Goal: Information Seeking & Learning: Check status

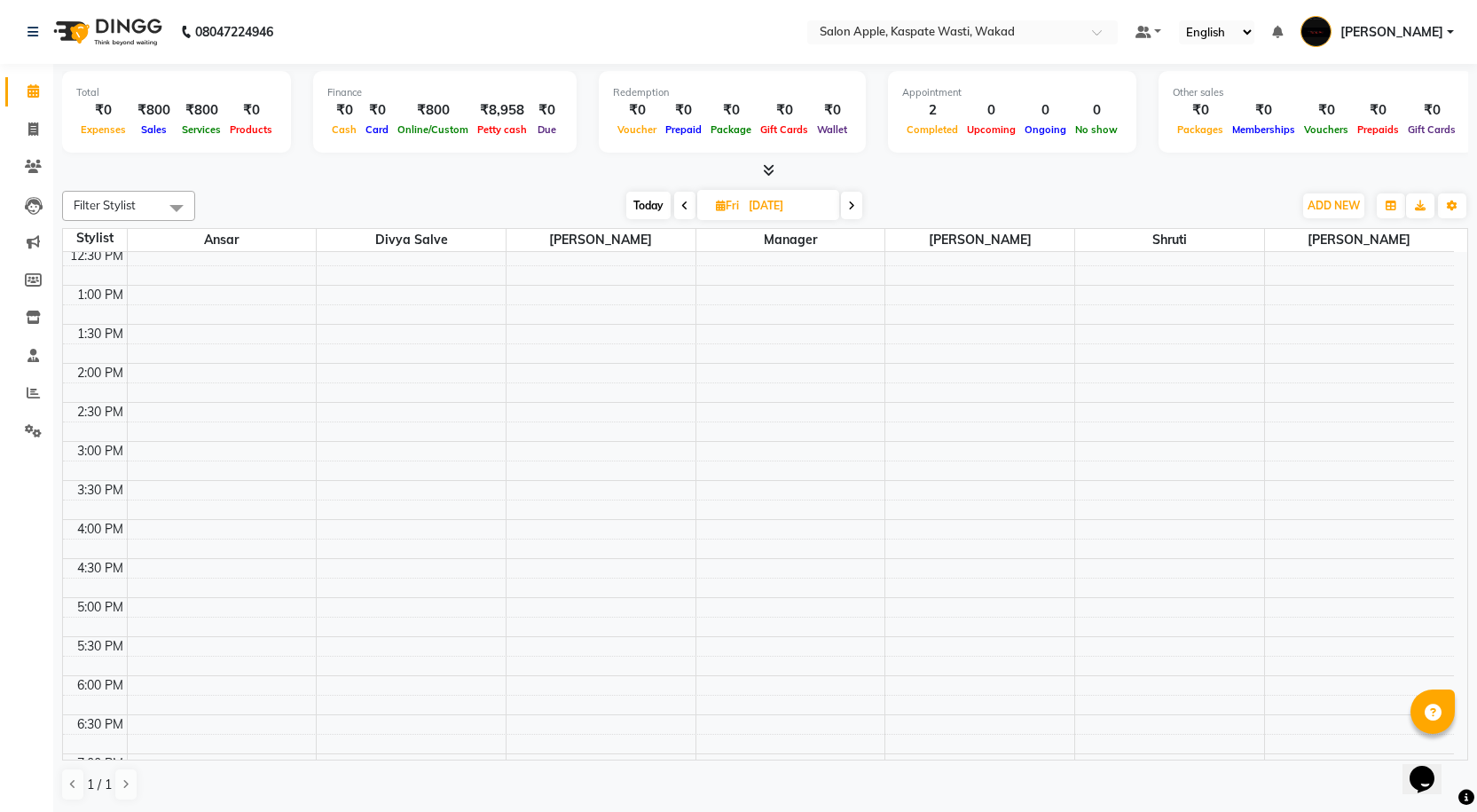
scroll to position [444, 0]
click at [971, 26] on input "text" at bounding box center [945, 33] width 258 height 18
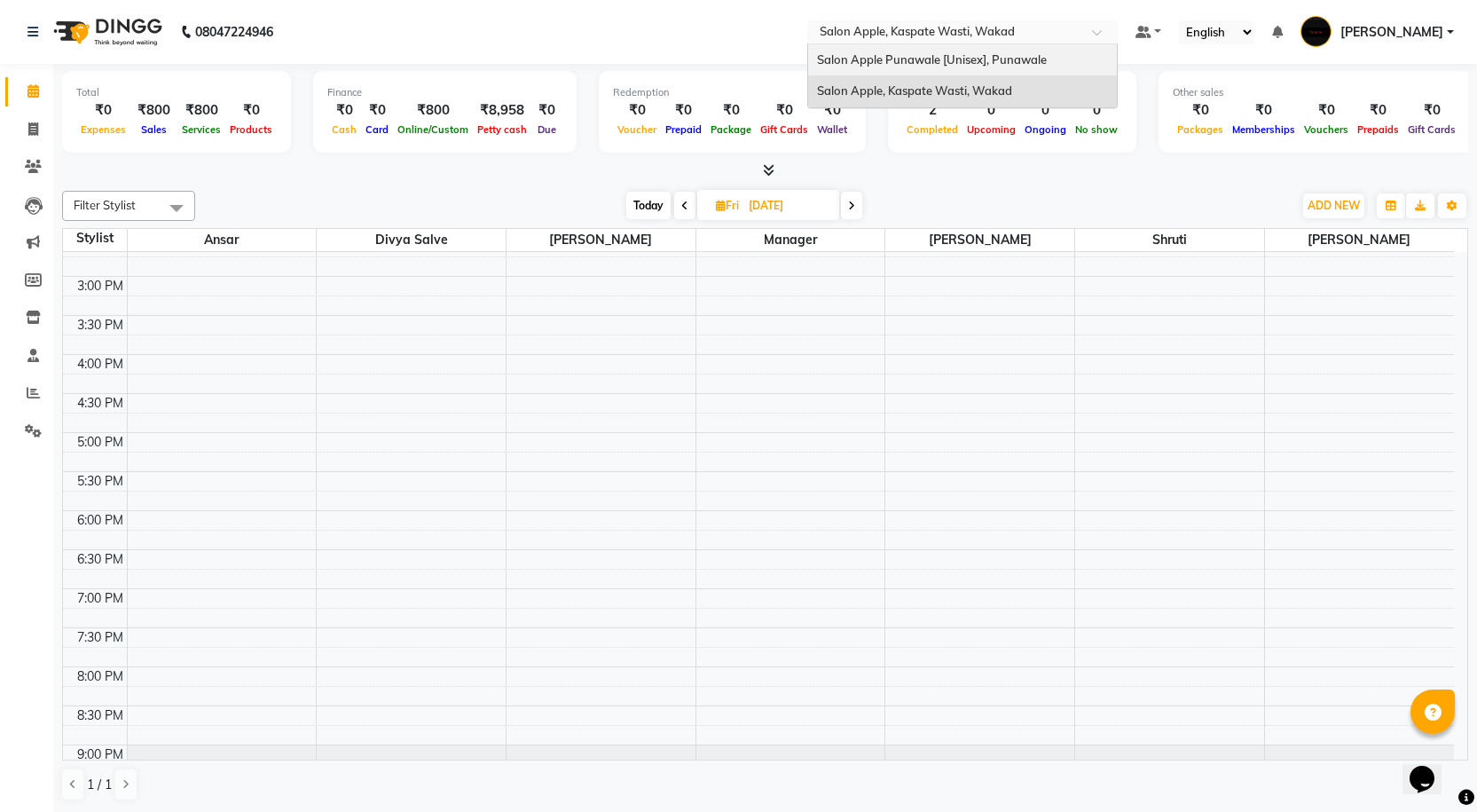
click at [968, 51] on div "Salon Apple Punawale [Unisex], Punawale" at bounding box center [963, 60] width 308 height 32
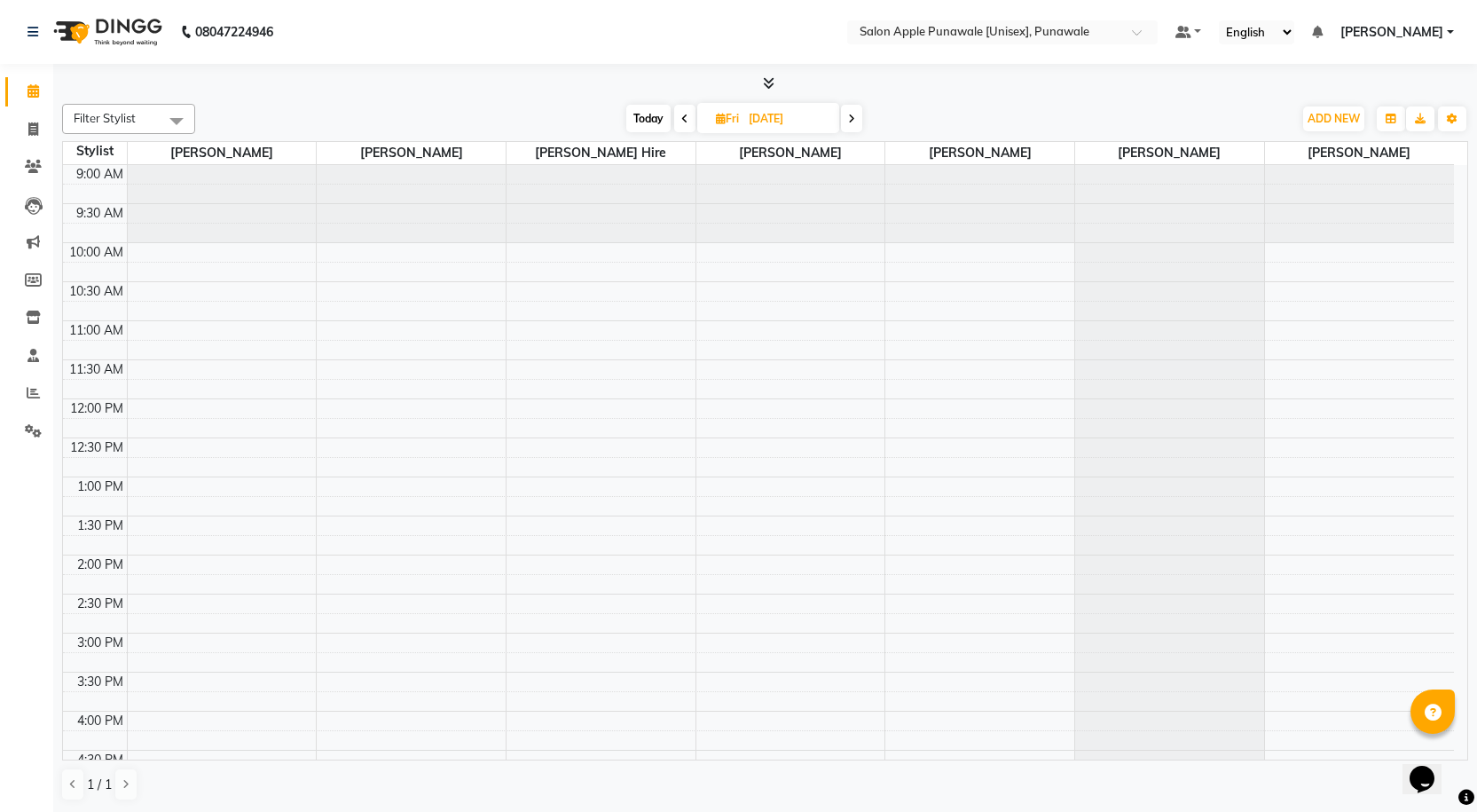
click at [652, 114] on span "Today" at bounding box center [648, 117] width 44 height 27
type input "[DATE]"
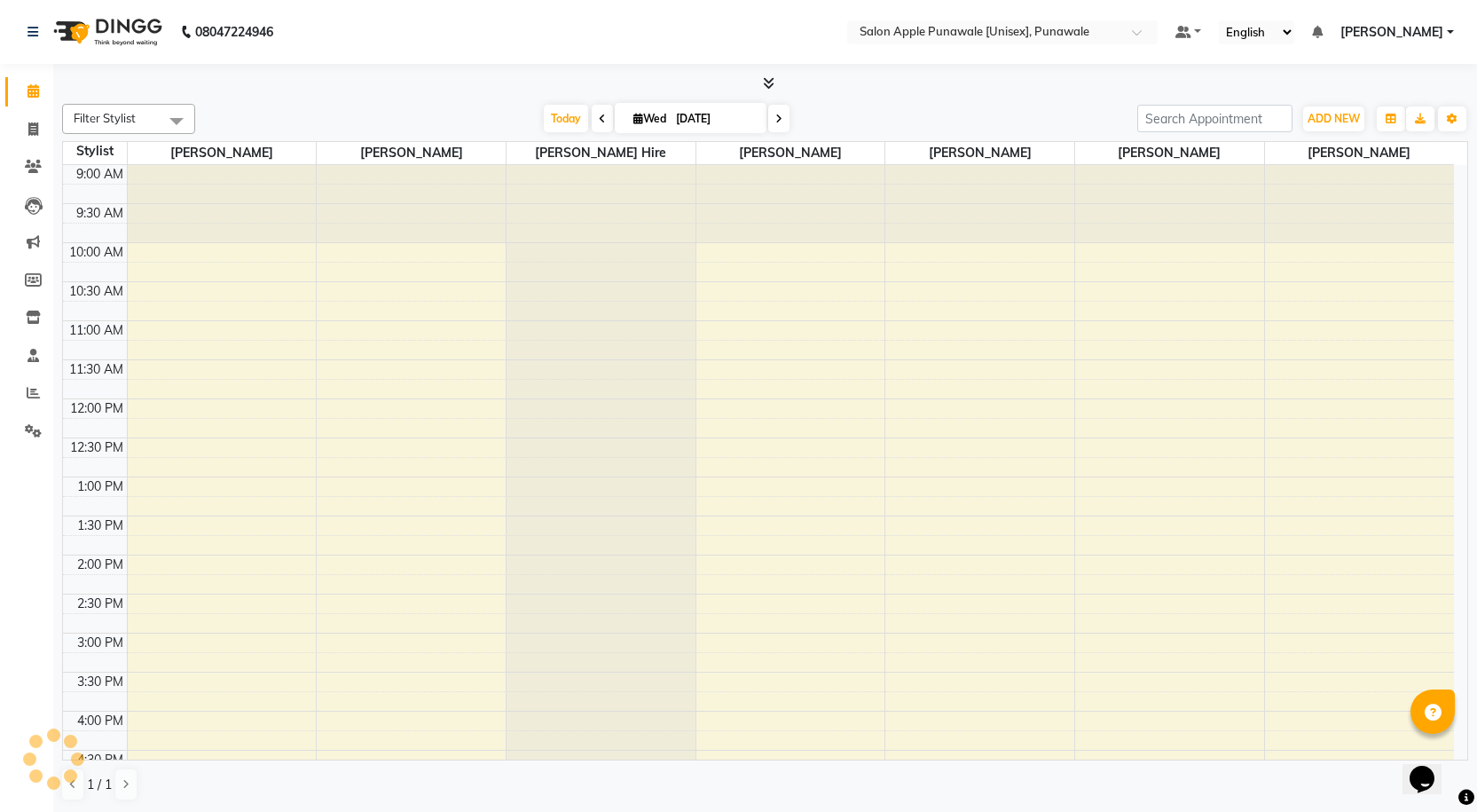
scroll to position [497, 0]
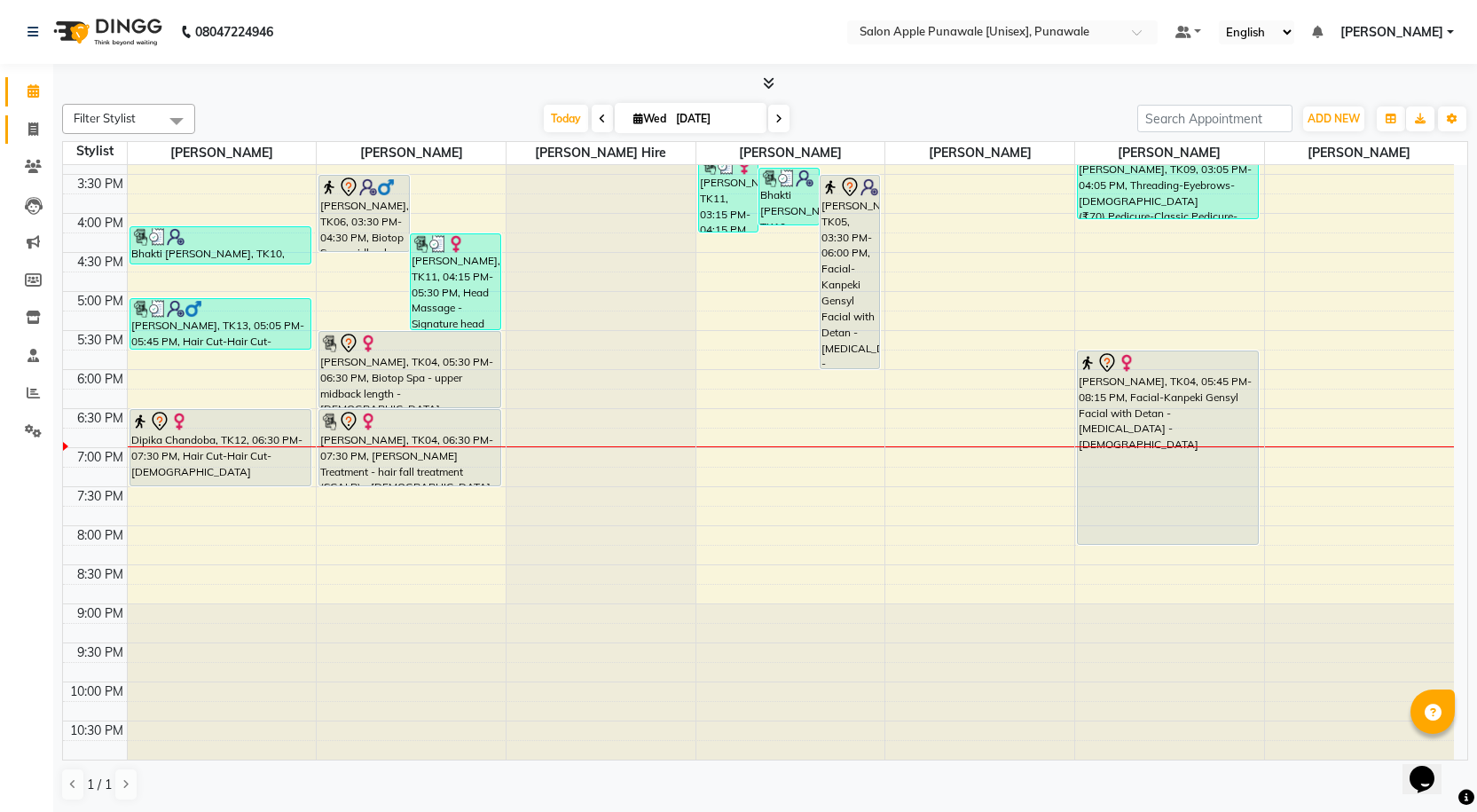
click at [29, 143] on link "Invoice" at bounding box center [26, 130] width 42 height 29
select select "service"
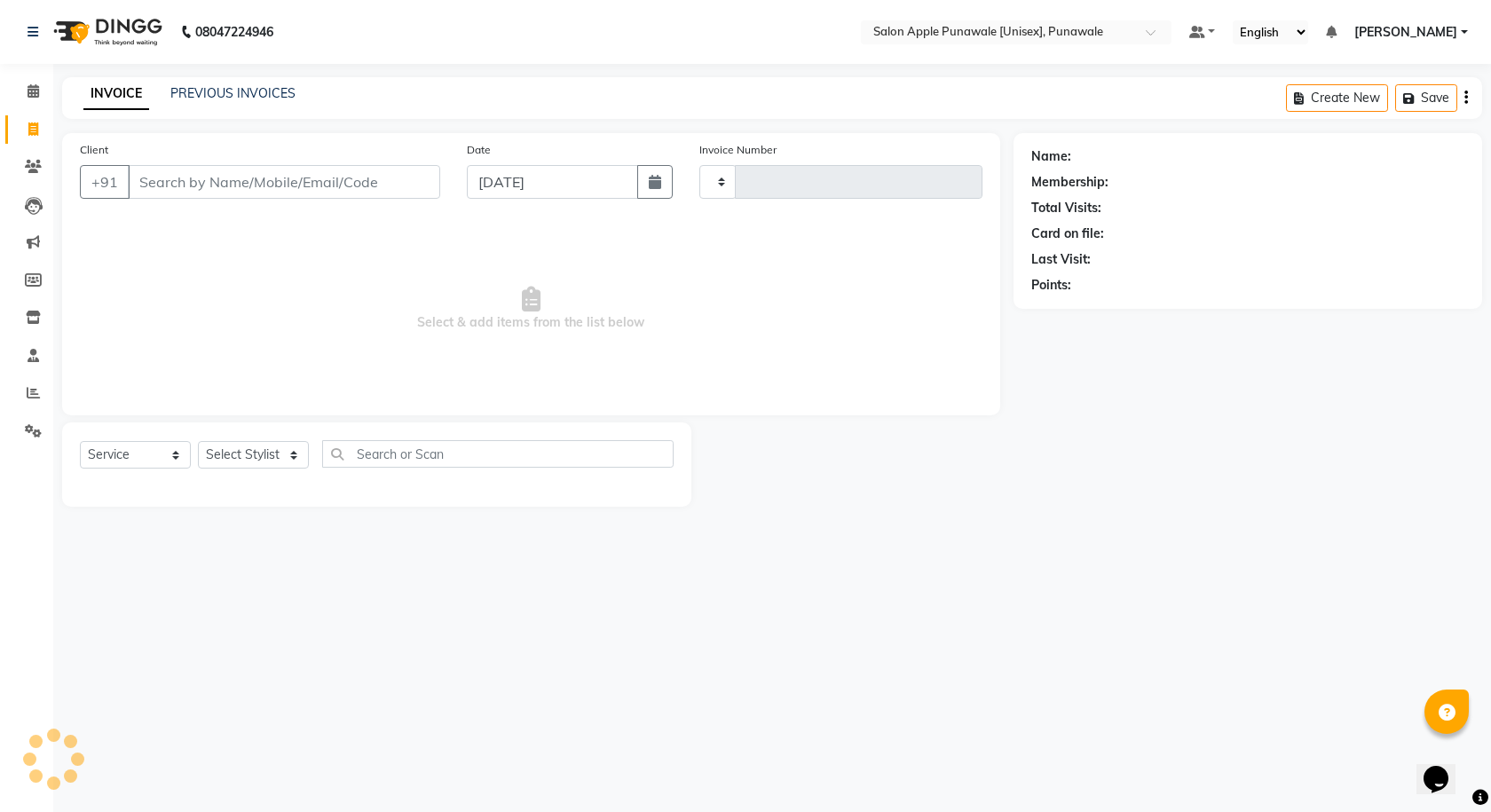
type input "1911"
select select "5421"
click at [25, 96] on span at bounding box center [33, 92] width 31 height 21
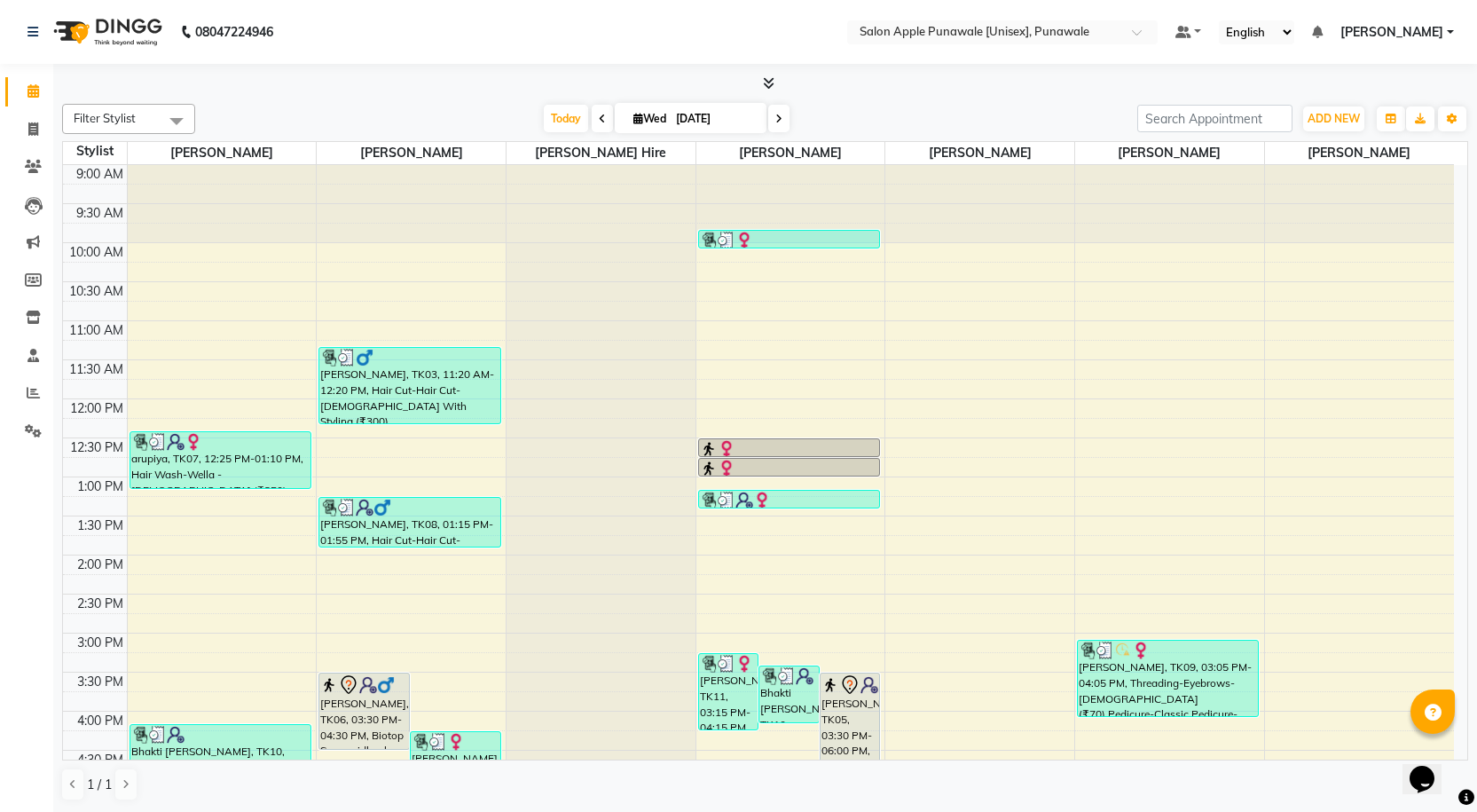
click at [768, 84] on icon at bounding box center [769, 83] width 11 height 13
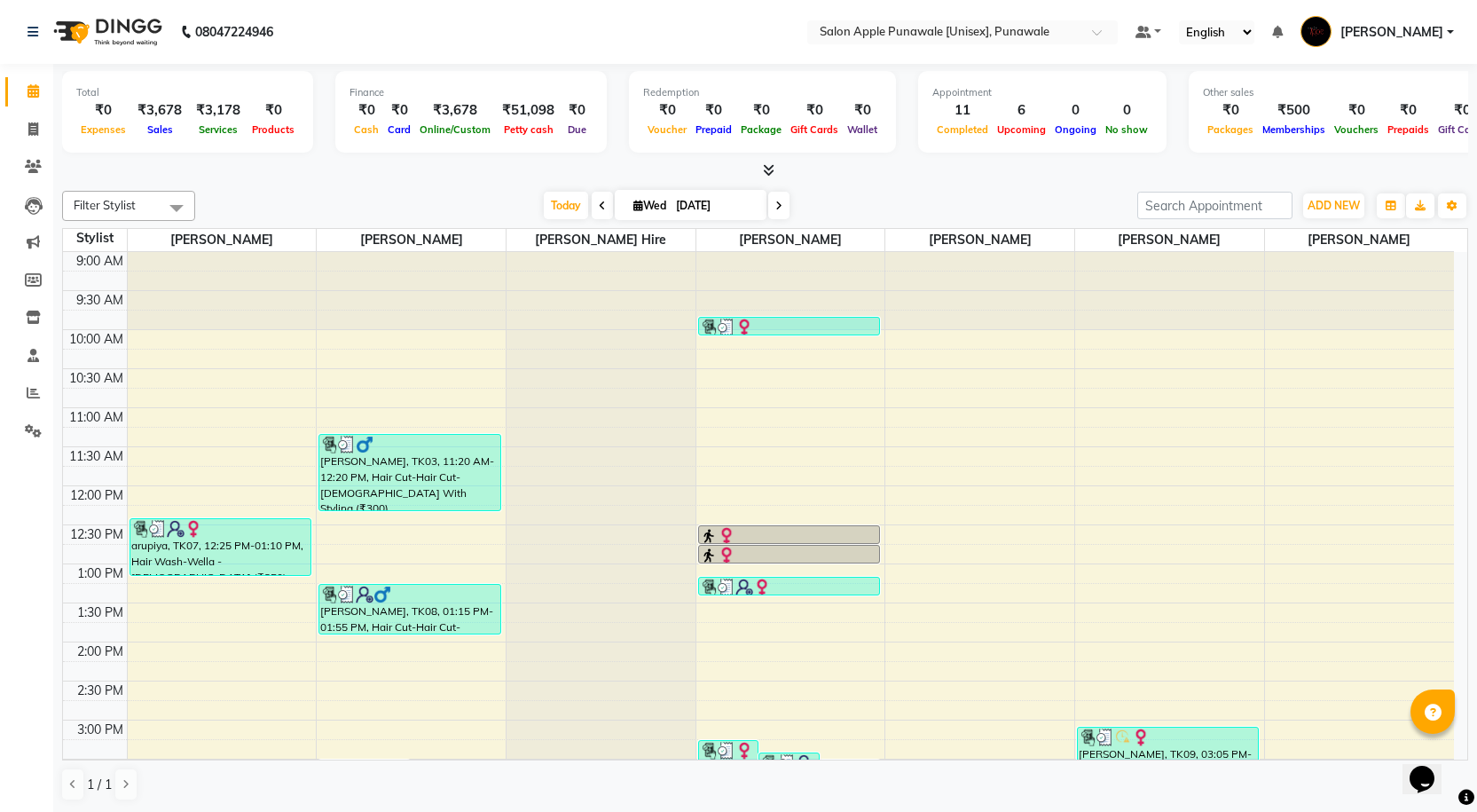
click at [769, 171] on icon at bounding box center [769, 170] width 11 height 13
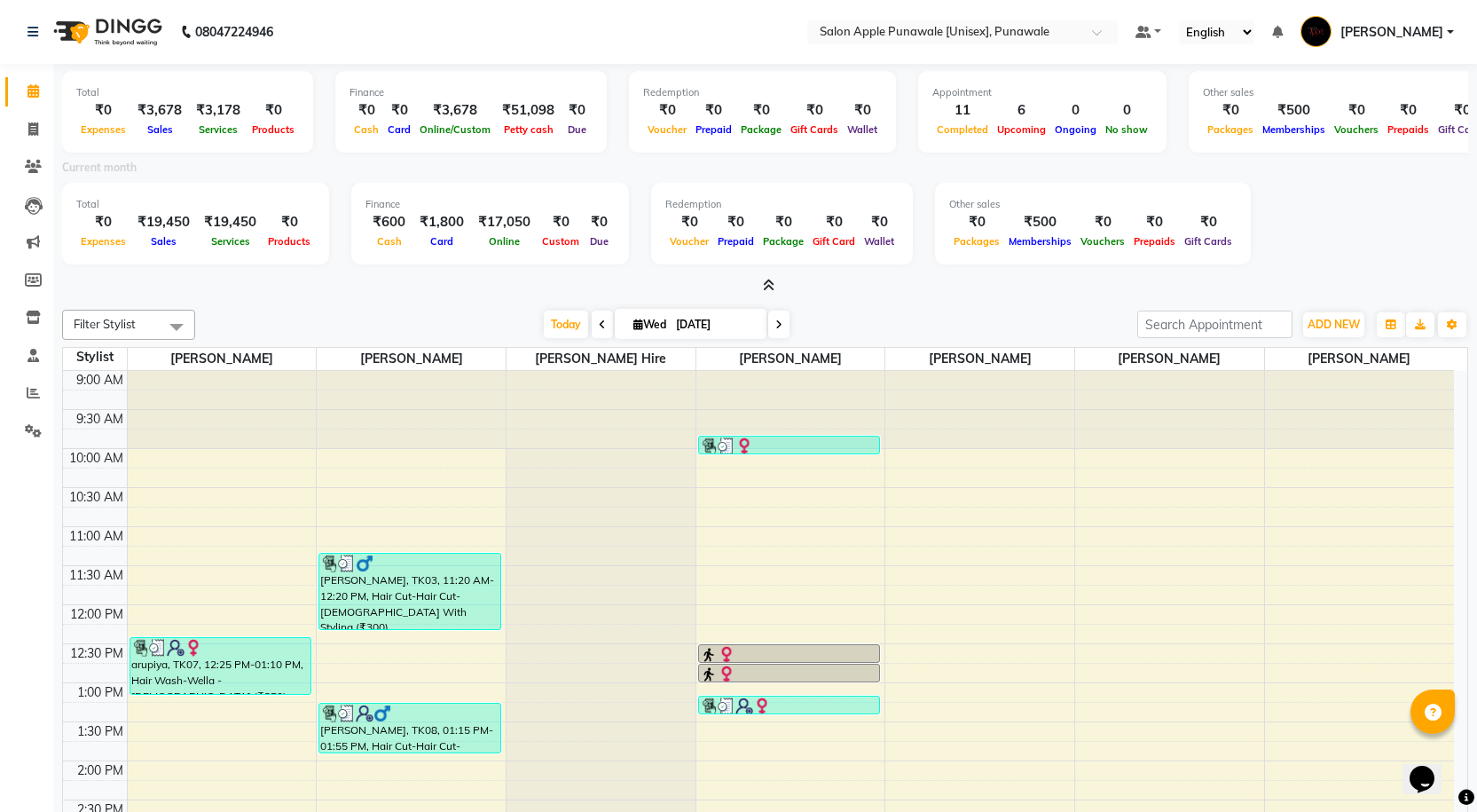
click at [766, 282] on icon at bounding box center [769, 285] width 11 height 13
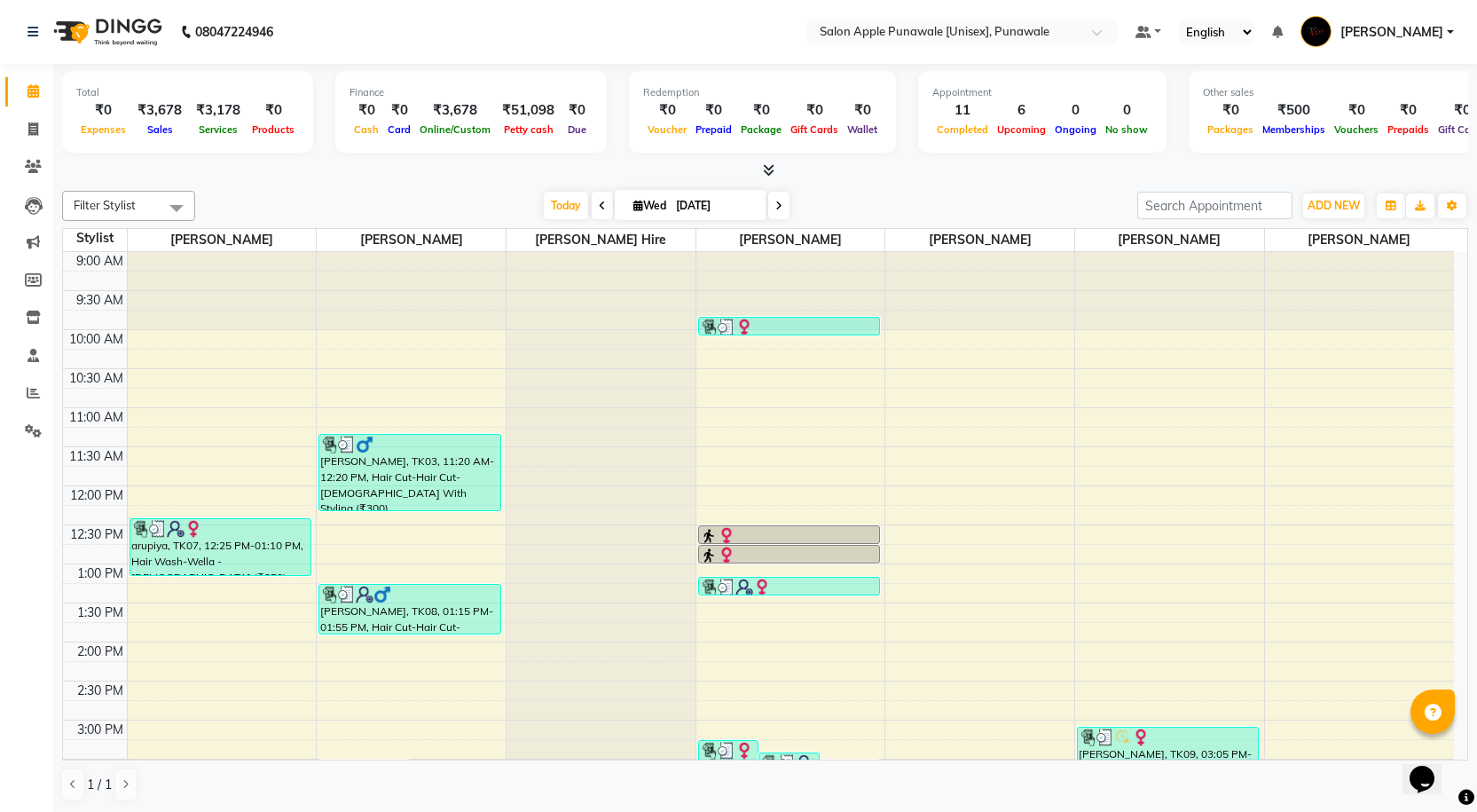
click at [768, 169] on icon at bounding box center [769, 170] width 11 height 13
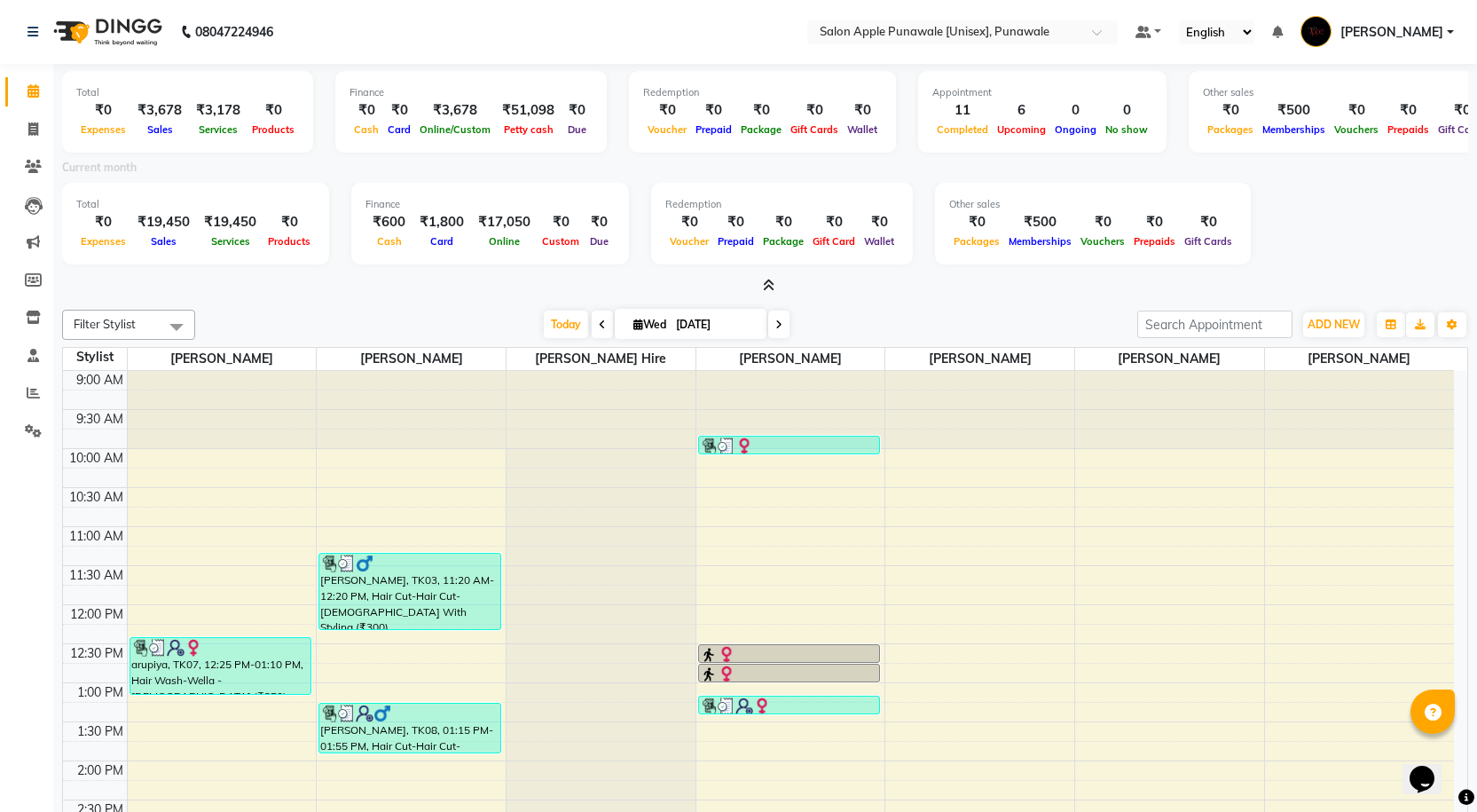
click at [772, 285] on icon at bounding box center [769, 285] width 11 height 13
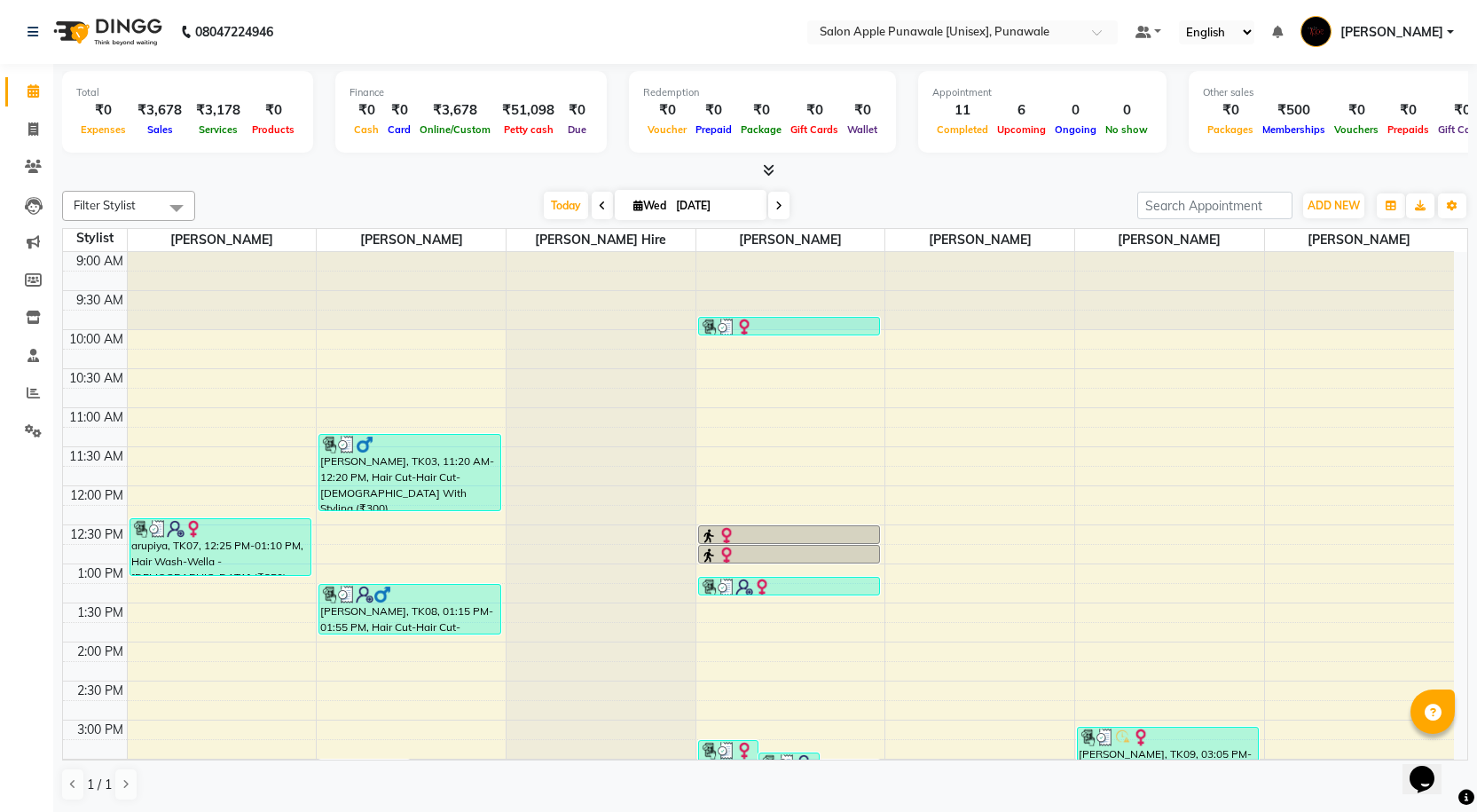
click at [840, 161] on div "Total ₹0 Expenses ₹3,678 Sales ₹3,178 Services ₹0 Products Finance ₹0 Cash ₹0 C…" at bounding box center [765, 122] width 1406 height 117
click at [892, 134] on div "Total ₹0 Expenses ₹3,678 Sales ₹3,178 Services ₹0 Products Finance ₹0 Cash ₹0 C…" at bounding box center [765, 115] width 1406 height 86
click at [941, 94] on div "Appointment" at bounding box center [1043, 93] width 220 height 15
click at [985, 86] on div "Appointment" at bounding box center [1043, 93] width 220 height 15
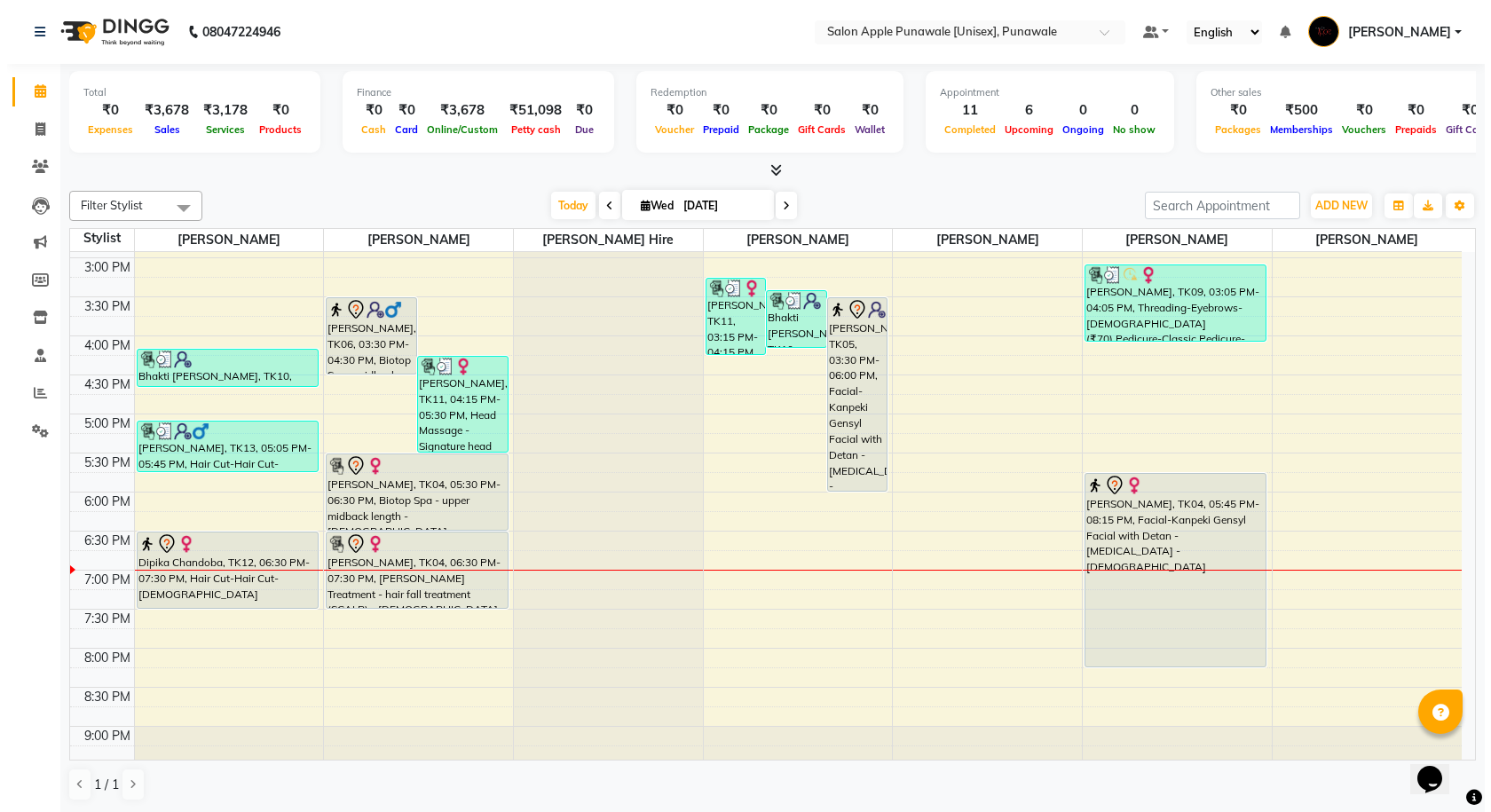
scroll to position [532, 0]
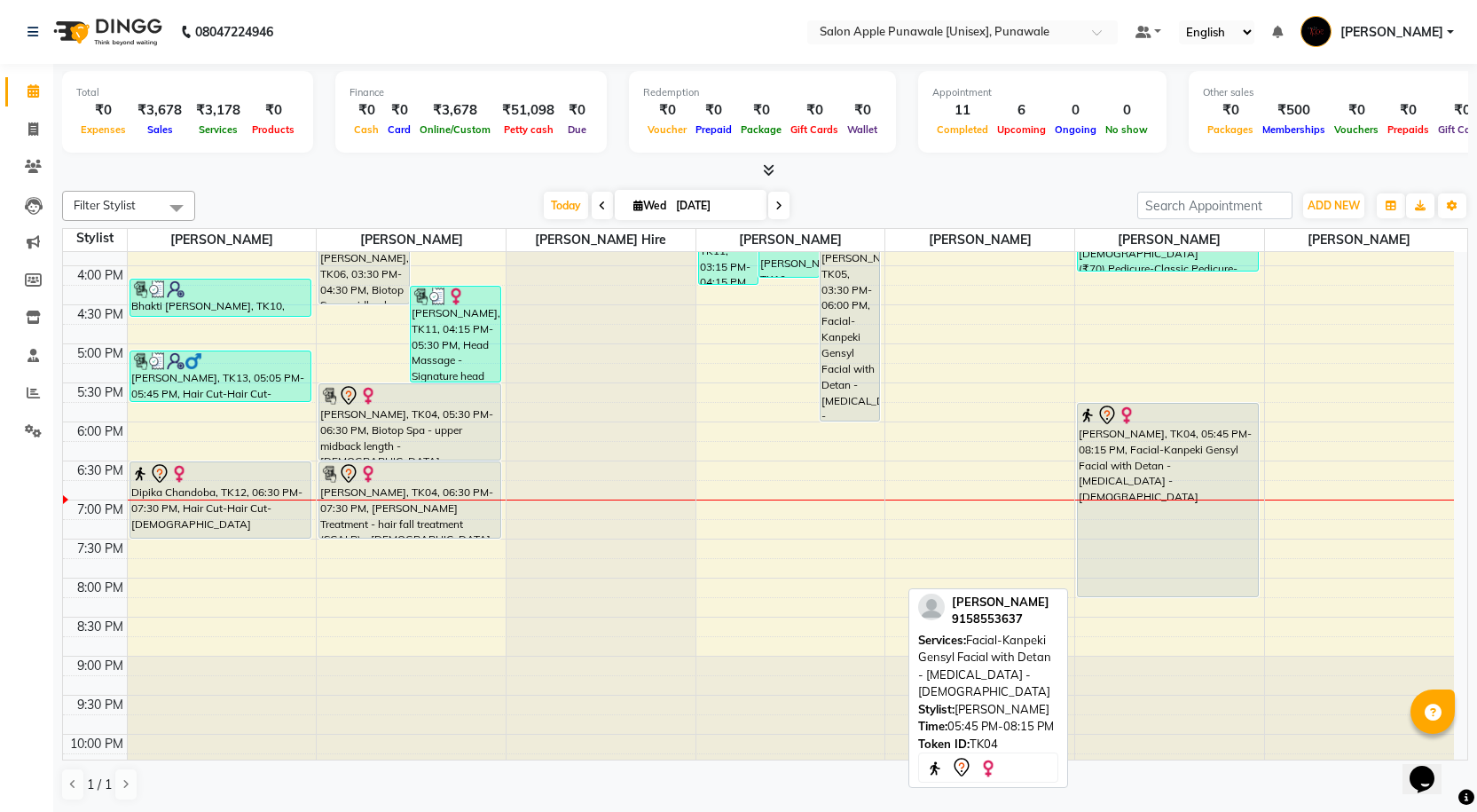
click at [1198, 542] on div "[PERSON_NAME], TK04, 05:45 PM-08:15 PM, Facial-Kanpeki Gensyl Facial with Detan…" at bounding box center [1169, 499] width 181 height 193
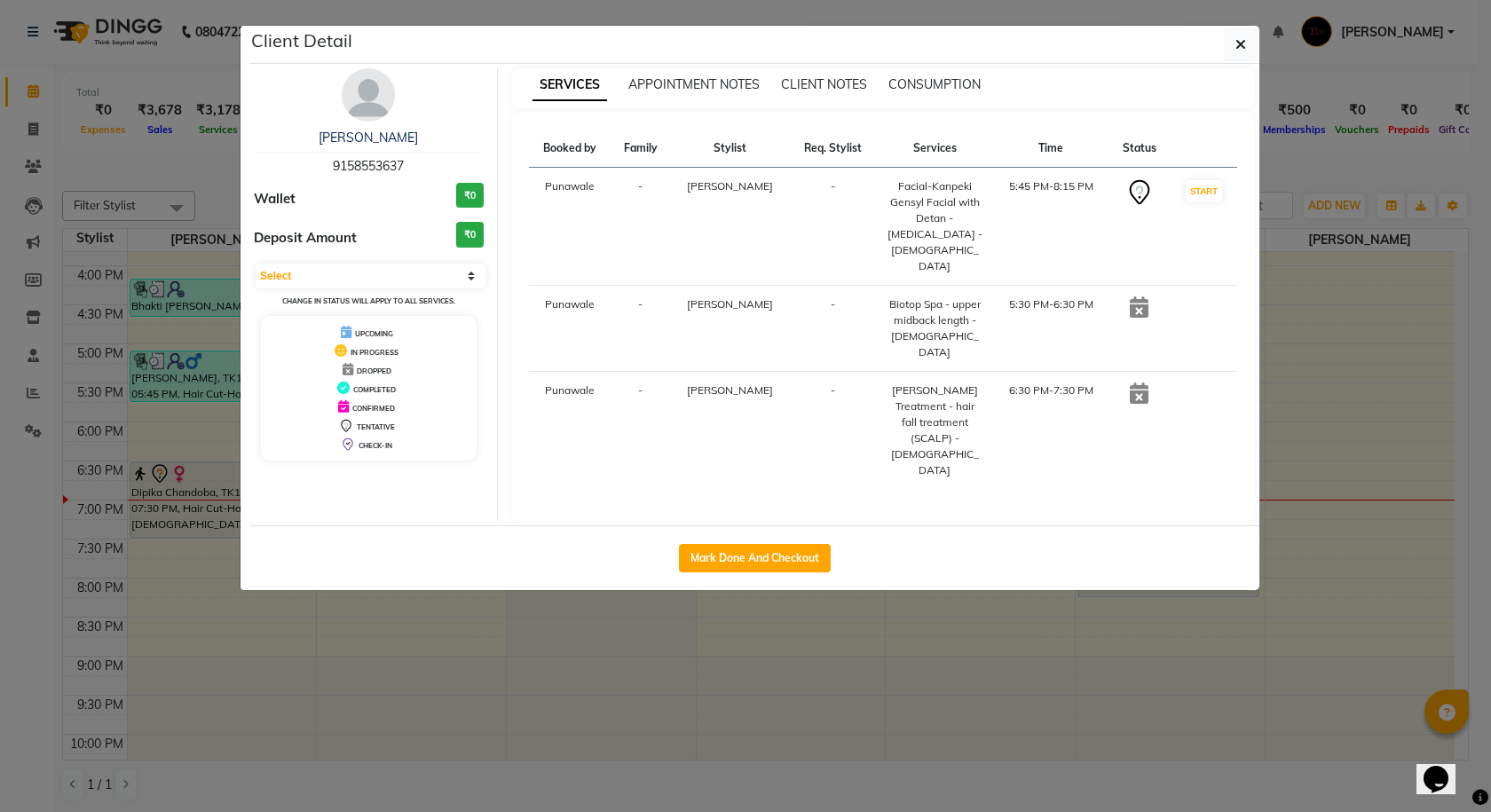
click at [369, 158] on span "9158553637" at bounding box center [369, 165] width 71 height 16
copy span "9158553637"
click at [1236, 39] on icon "button" at bounding box center [1240, 44] width 10 height 14
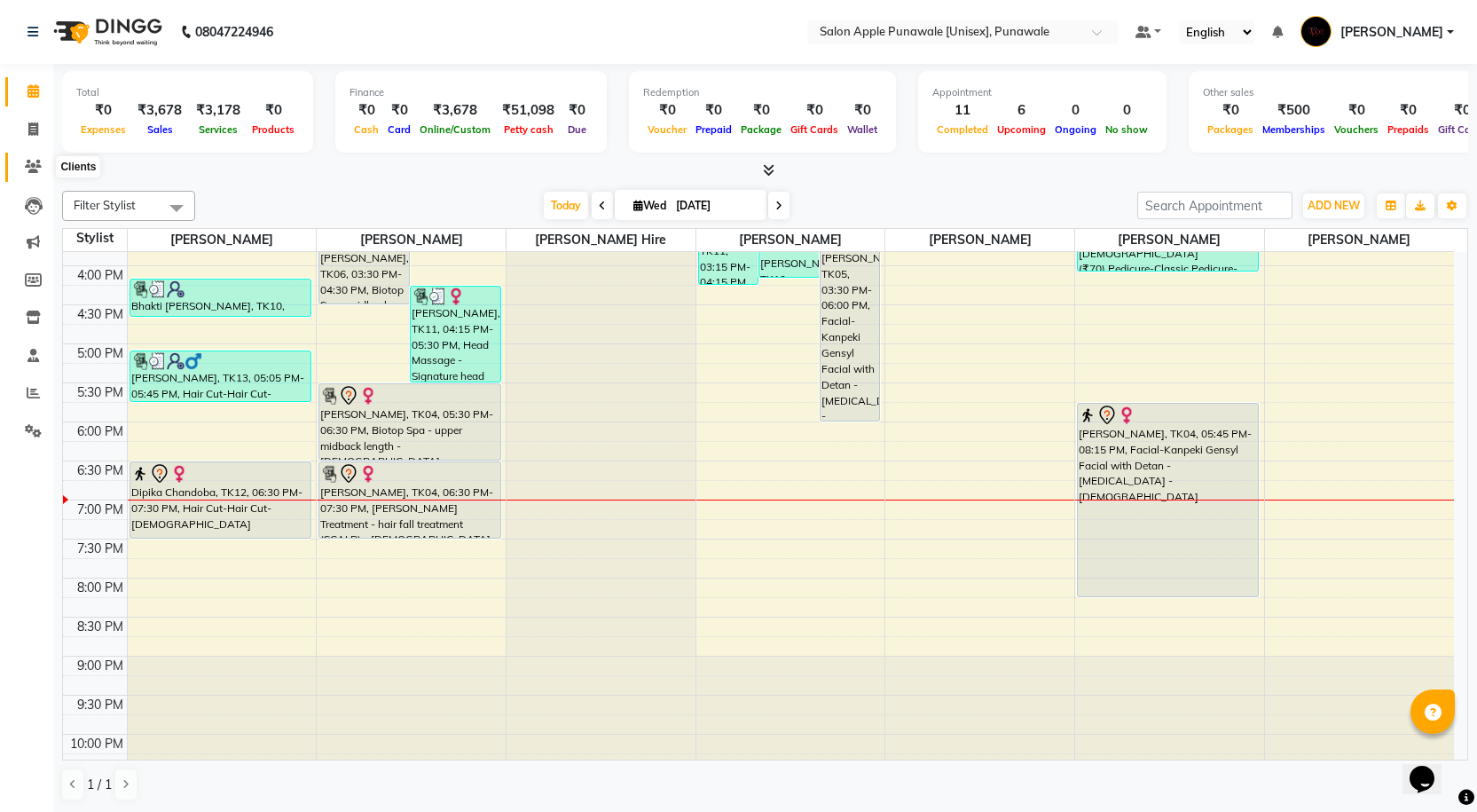
click at [28, 174] on span at bounding box center [33, 167] width 31 height 21
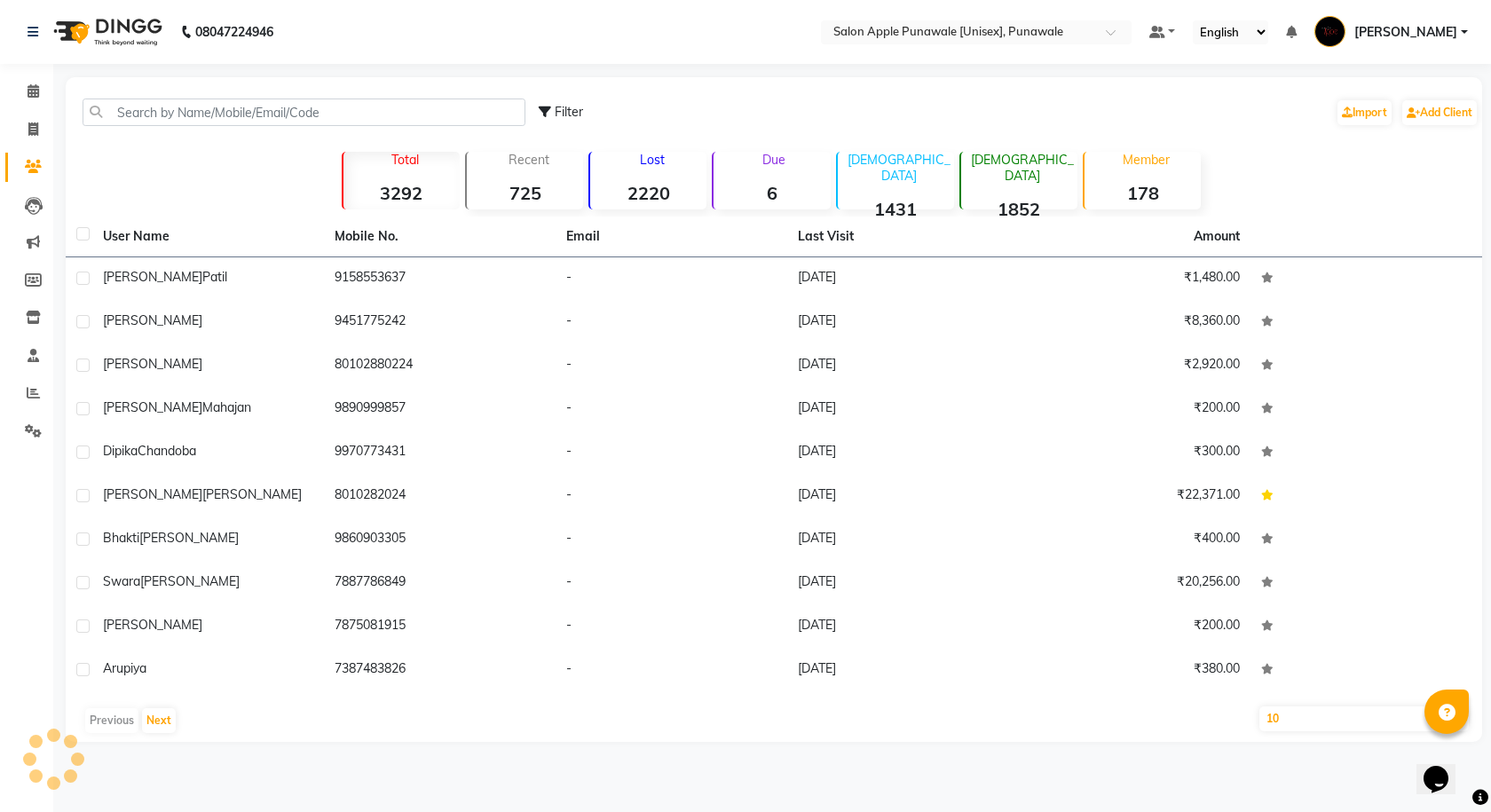
click at [172, 128] on div "Filter Import Add Client" at bounding box center [774, 112] width 1409 height 55
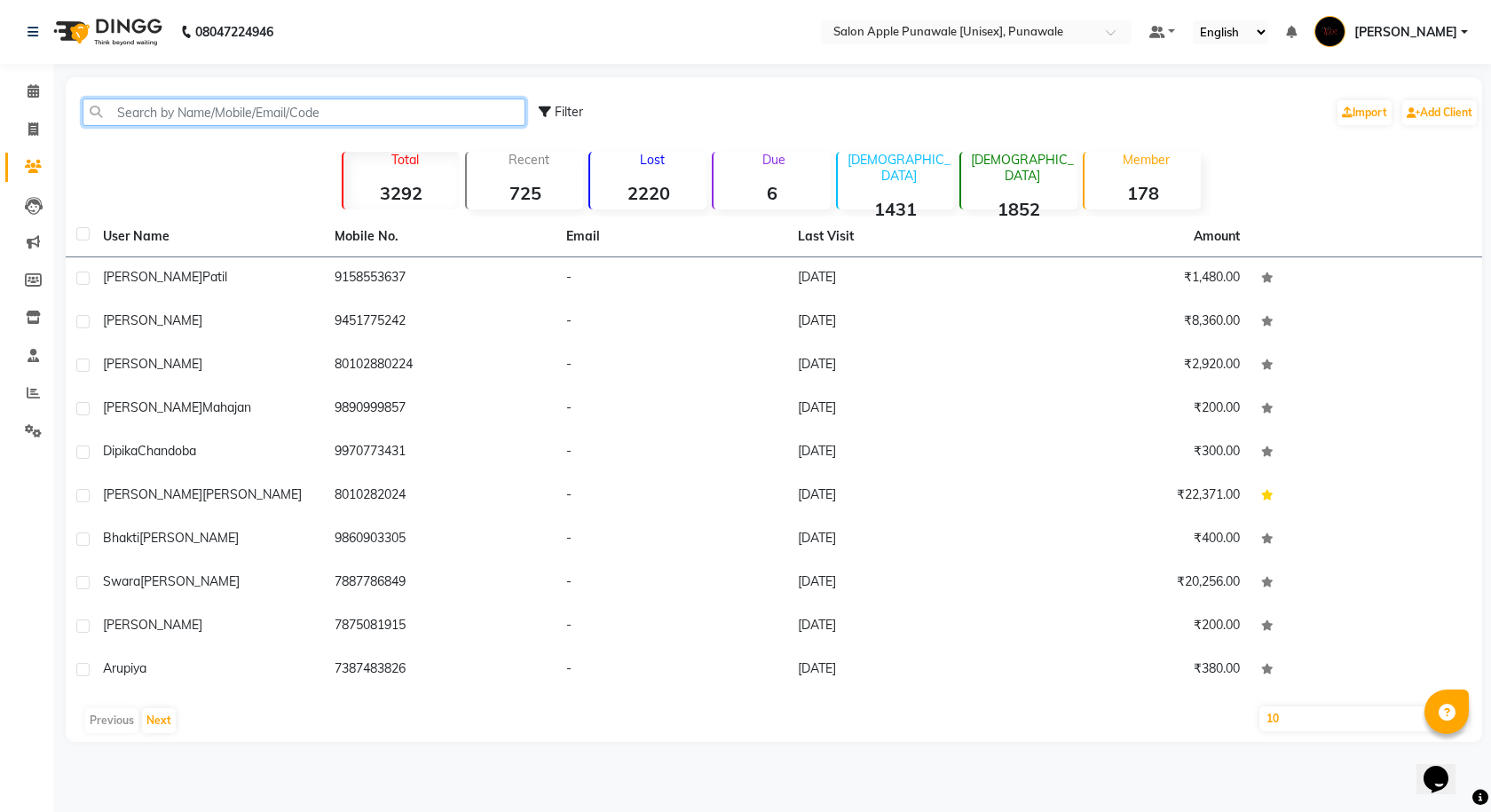
click at [174, 117] on input "text" at bounding box center [304, 112] width 443 height 27
paste input "9158553637"
click at [300, 114] on input "9158553637" at bounding box center [304, 112] width 443 height 27
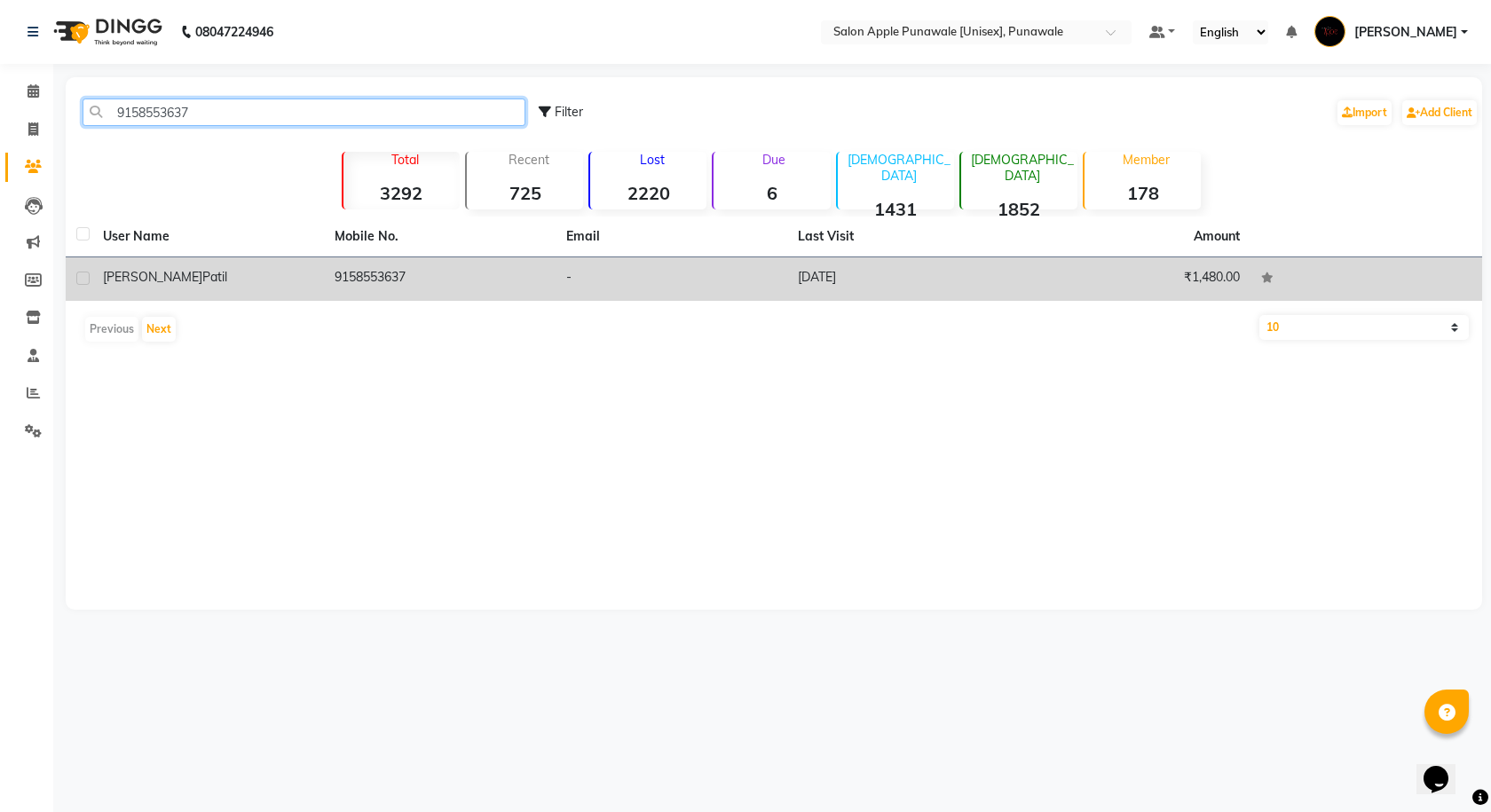
type input "9158553637"
click at [522, 287] on td "9158553637" at bounding box center [439, 279] width 231 height 43
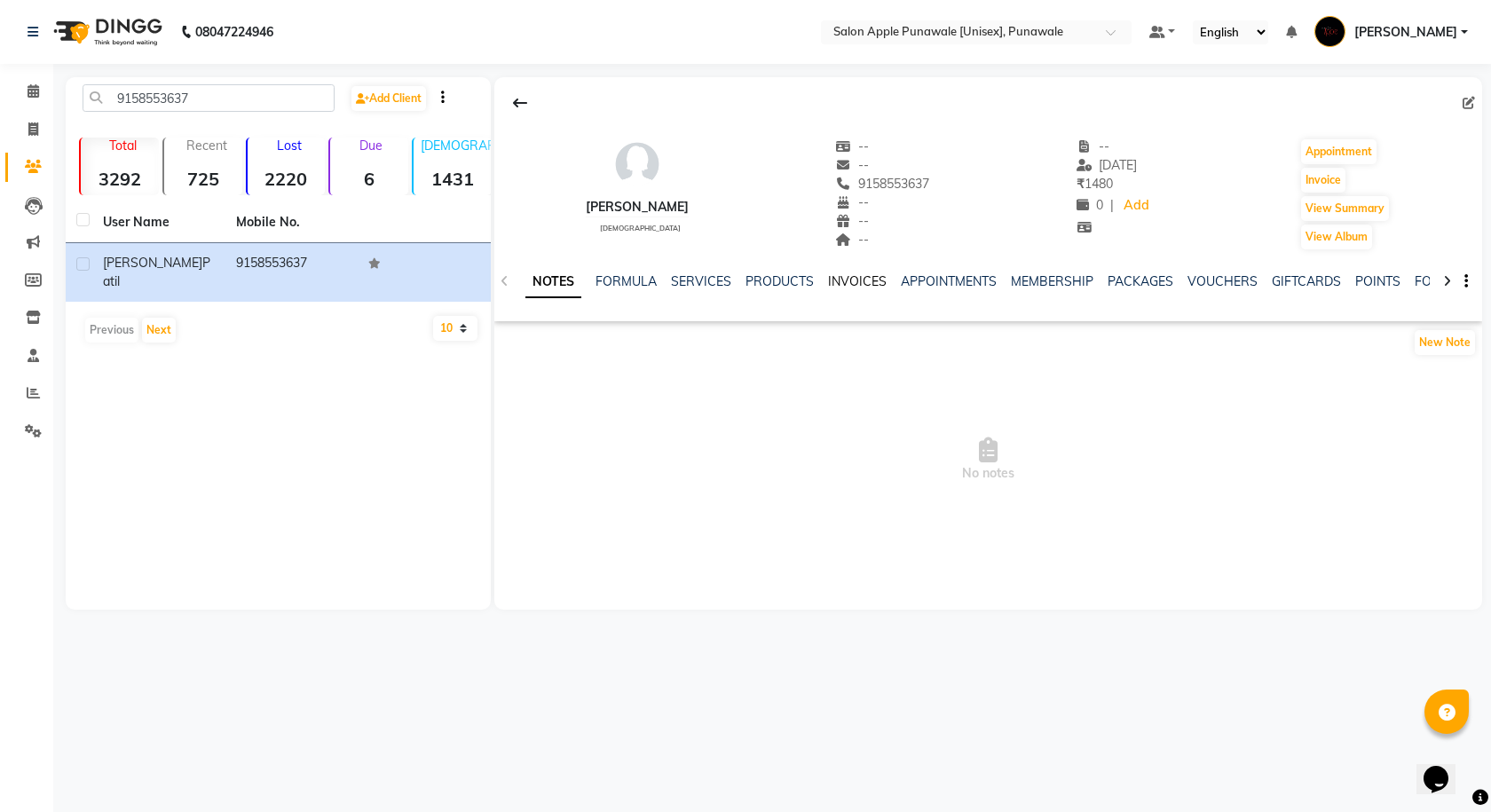
click at [856, 281] on link "INVOICES" at bounding box center [857, 281] width 58 height 16
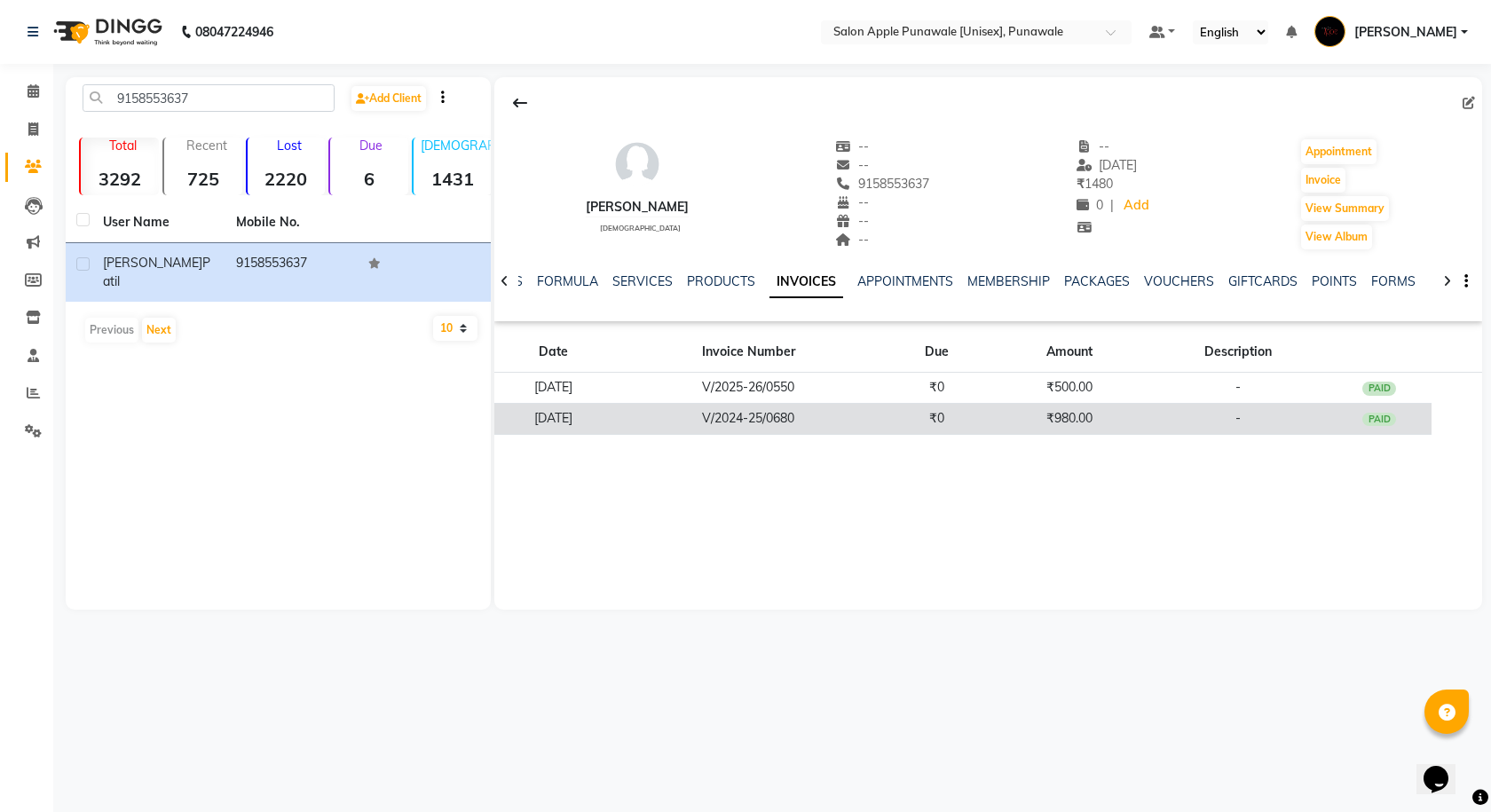
click at [759, 423] on td "V/2024-25/0680" at bounding box center [747, 417] width 270 height 31
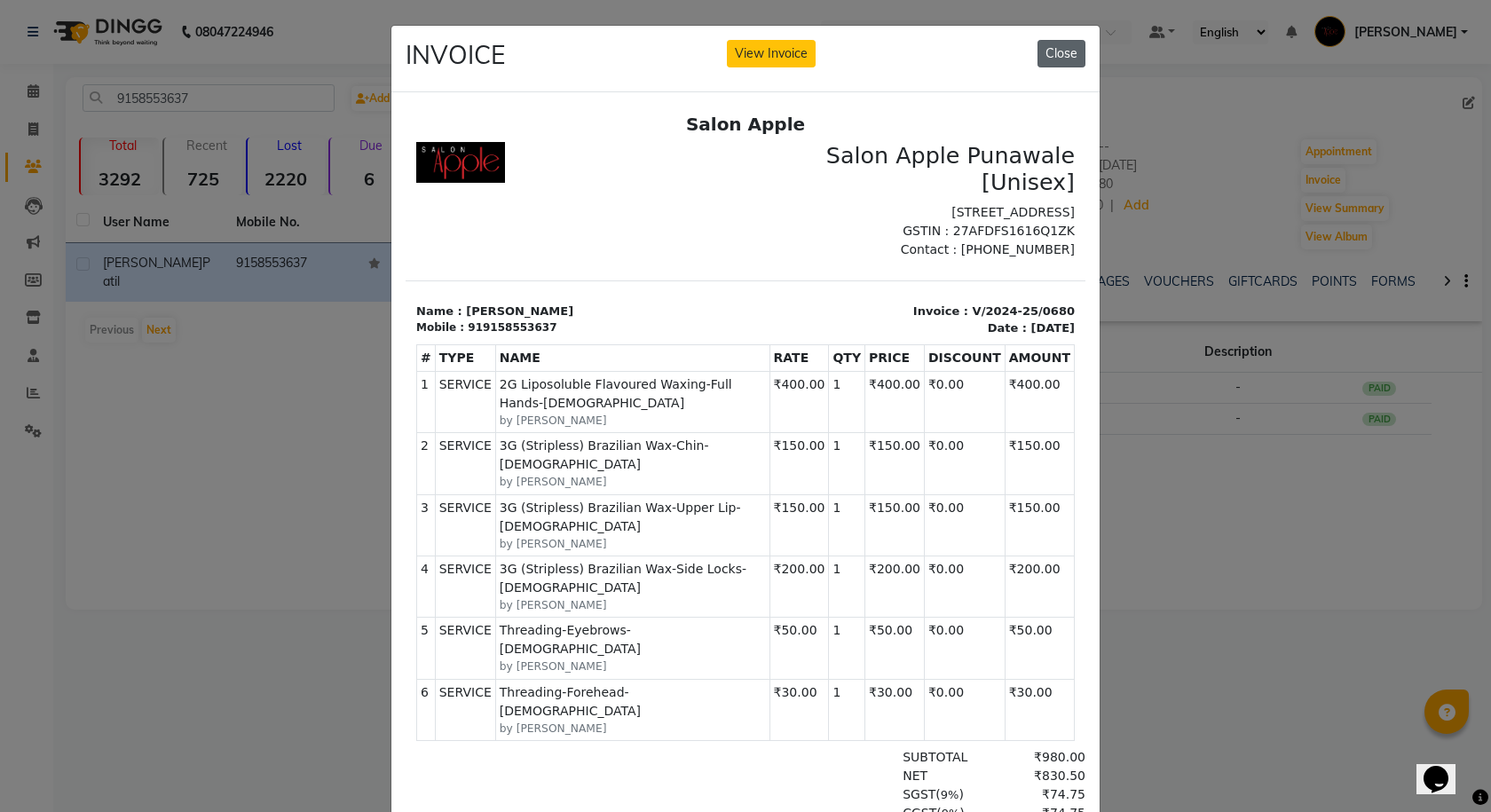
click at [1047, 55] on button "Close" at bounding box center [1060, 53] width 48 height 27
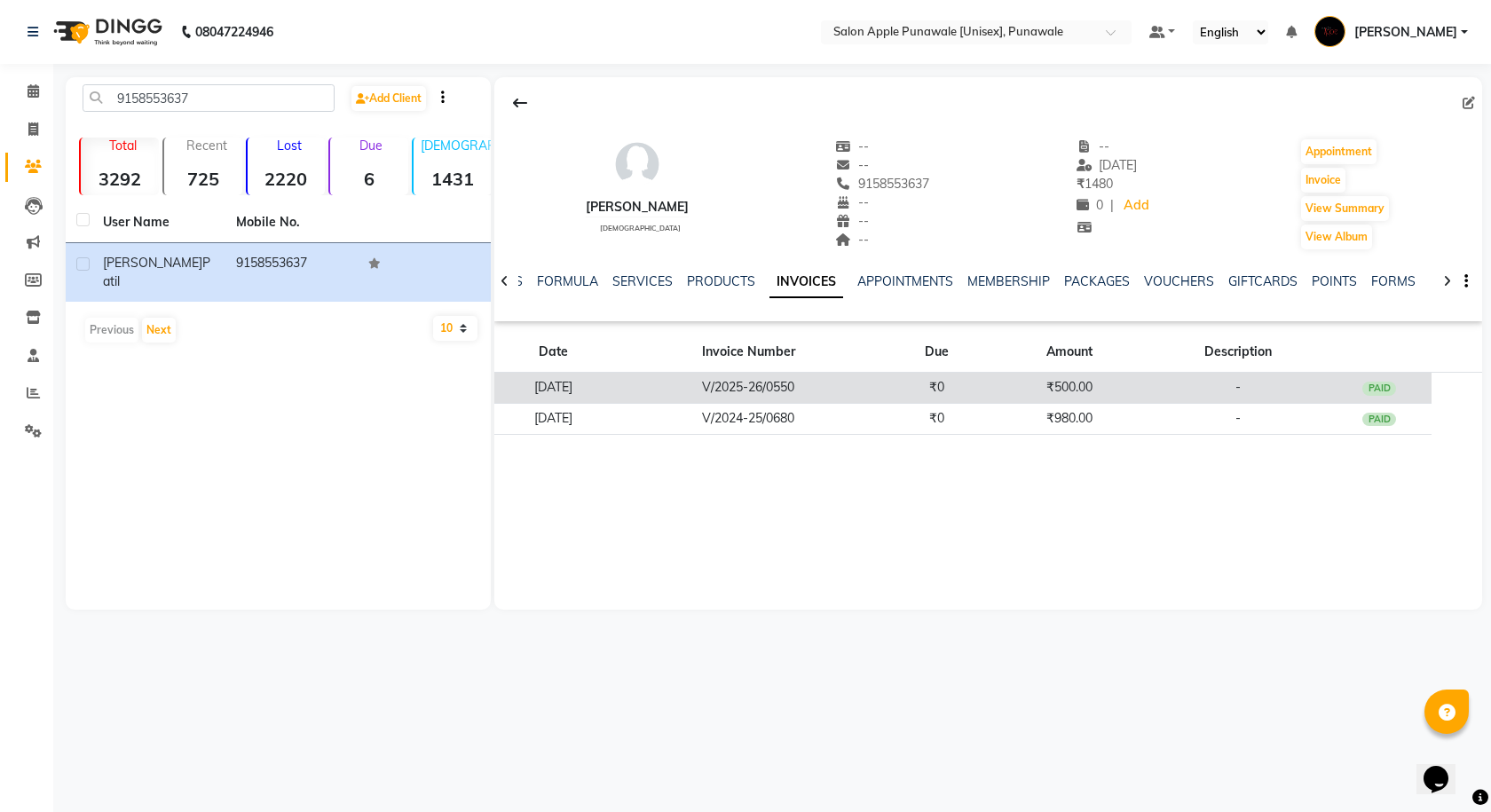
click at [678, 391] on td "V/2025-26/0550" at bounding box center [747, 387] width 270 height 31
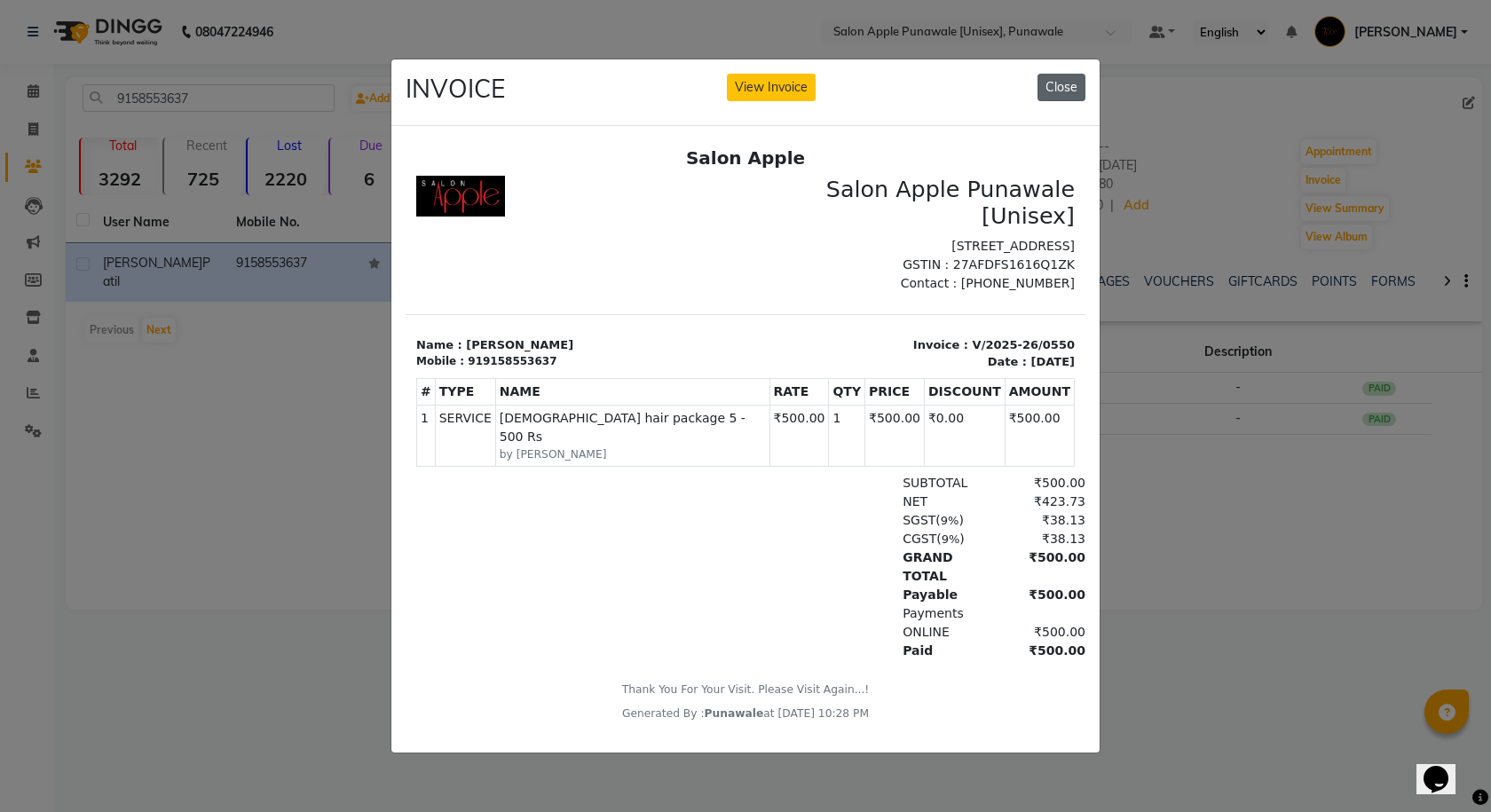
click at [1049, 81] on button "Close" at bounding box center [1060, 86] width 48 height 27
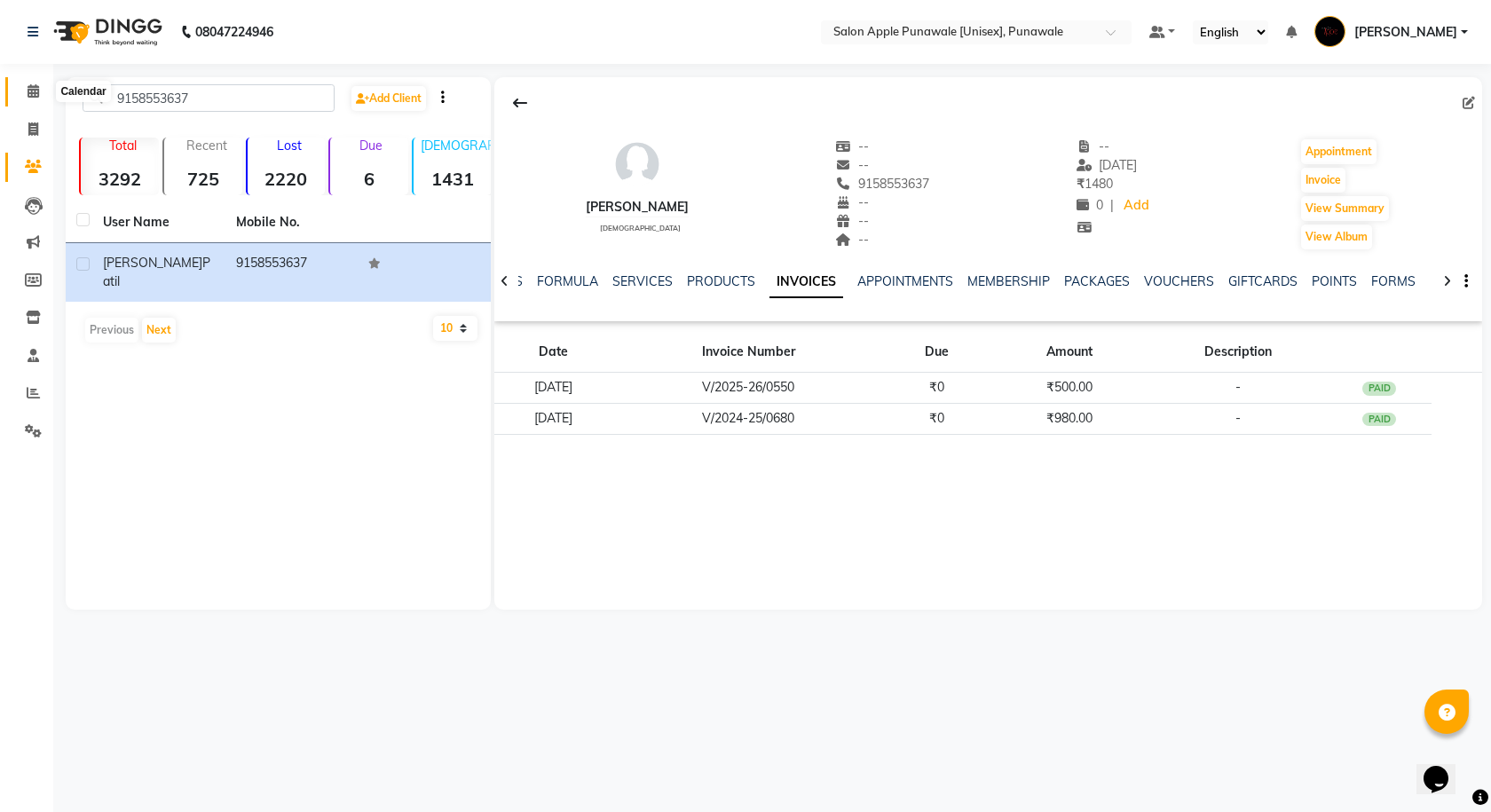
click at [28, 89] on icon at bounding box center [33, 91] width 11 height 13
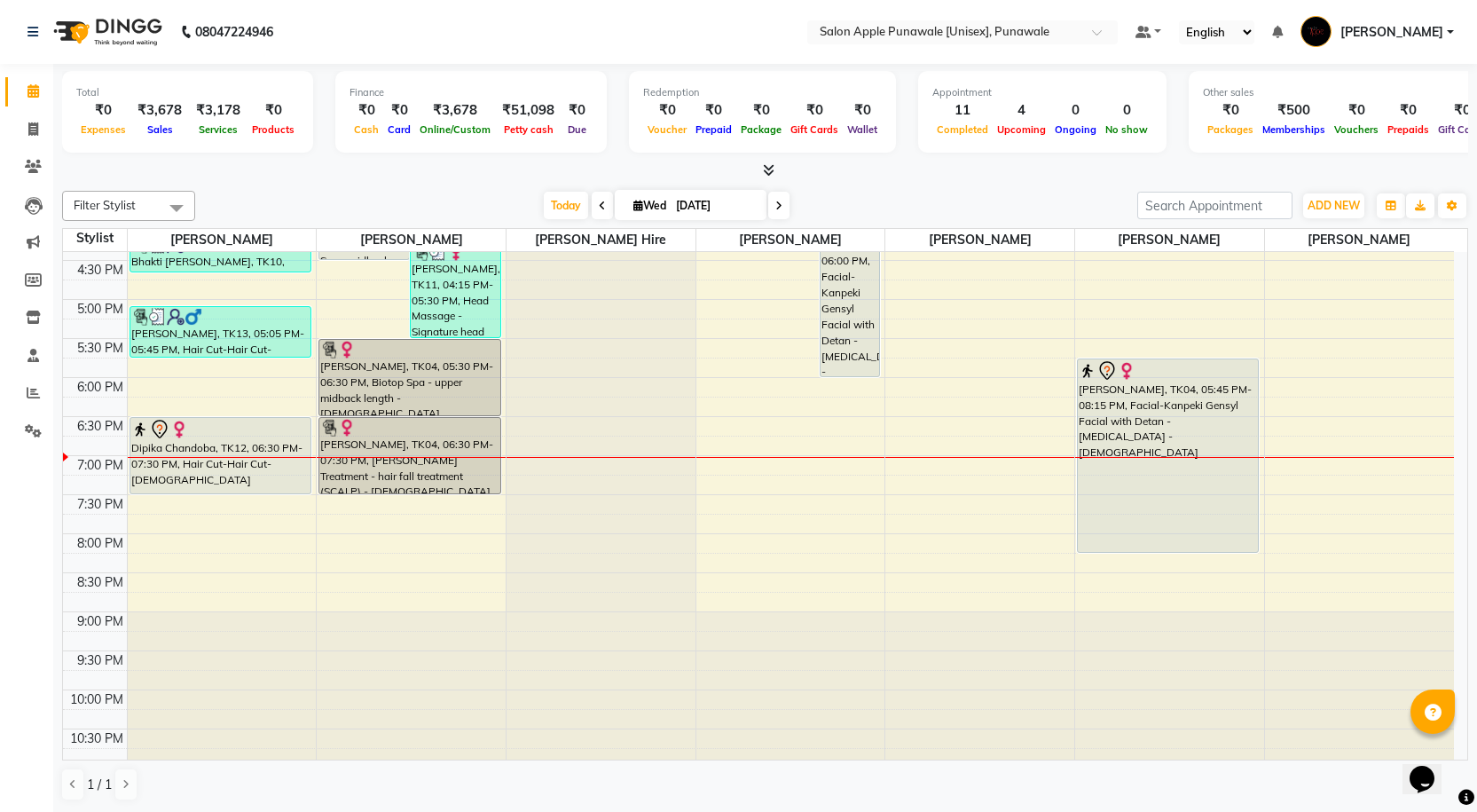
scroll to position [585, 0]
